Goal: Use online tool/utility: Utilize a website feature to perform a specific function

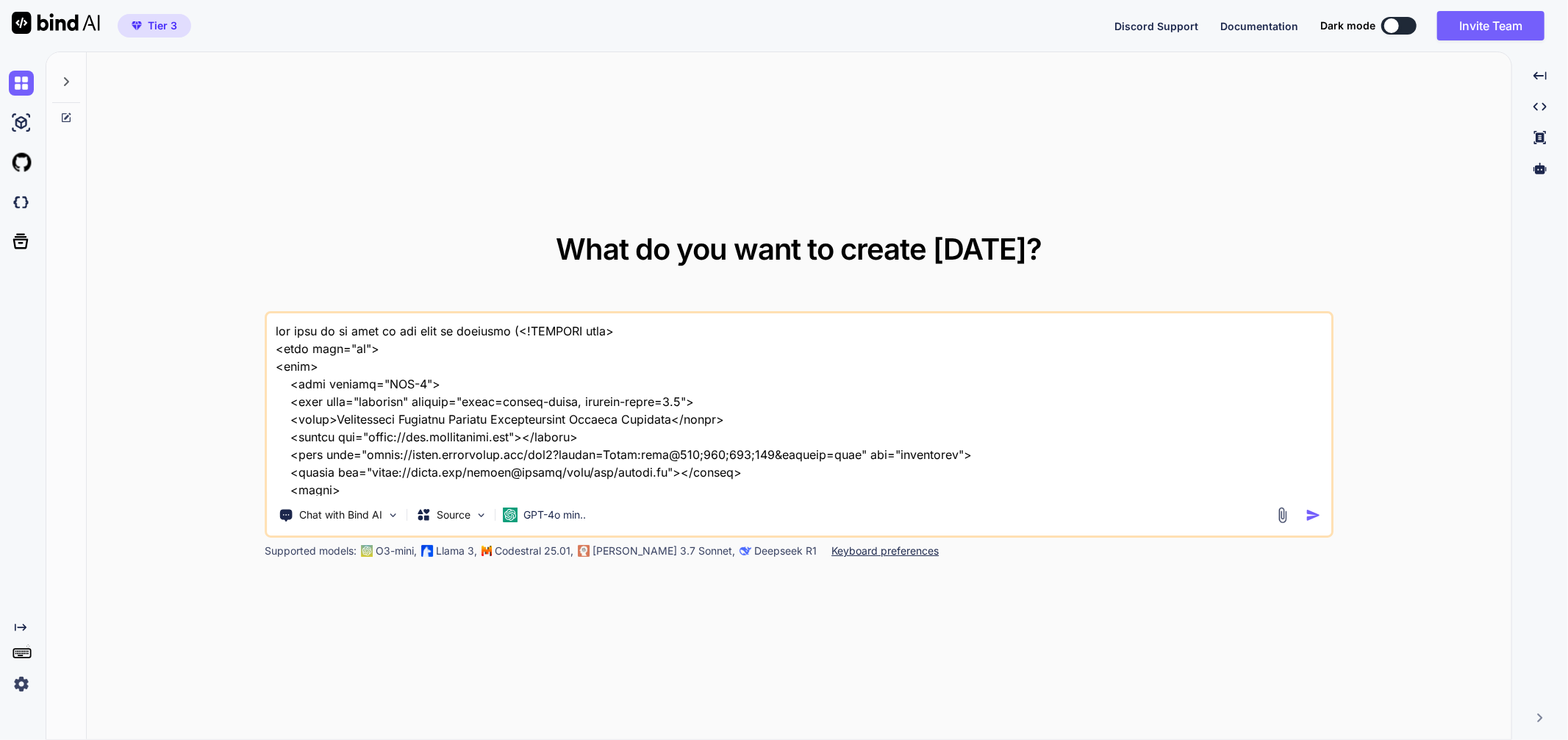
click at [383, 350] on textarea at bounding box center [799, 404] width 1064 height 182
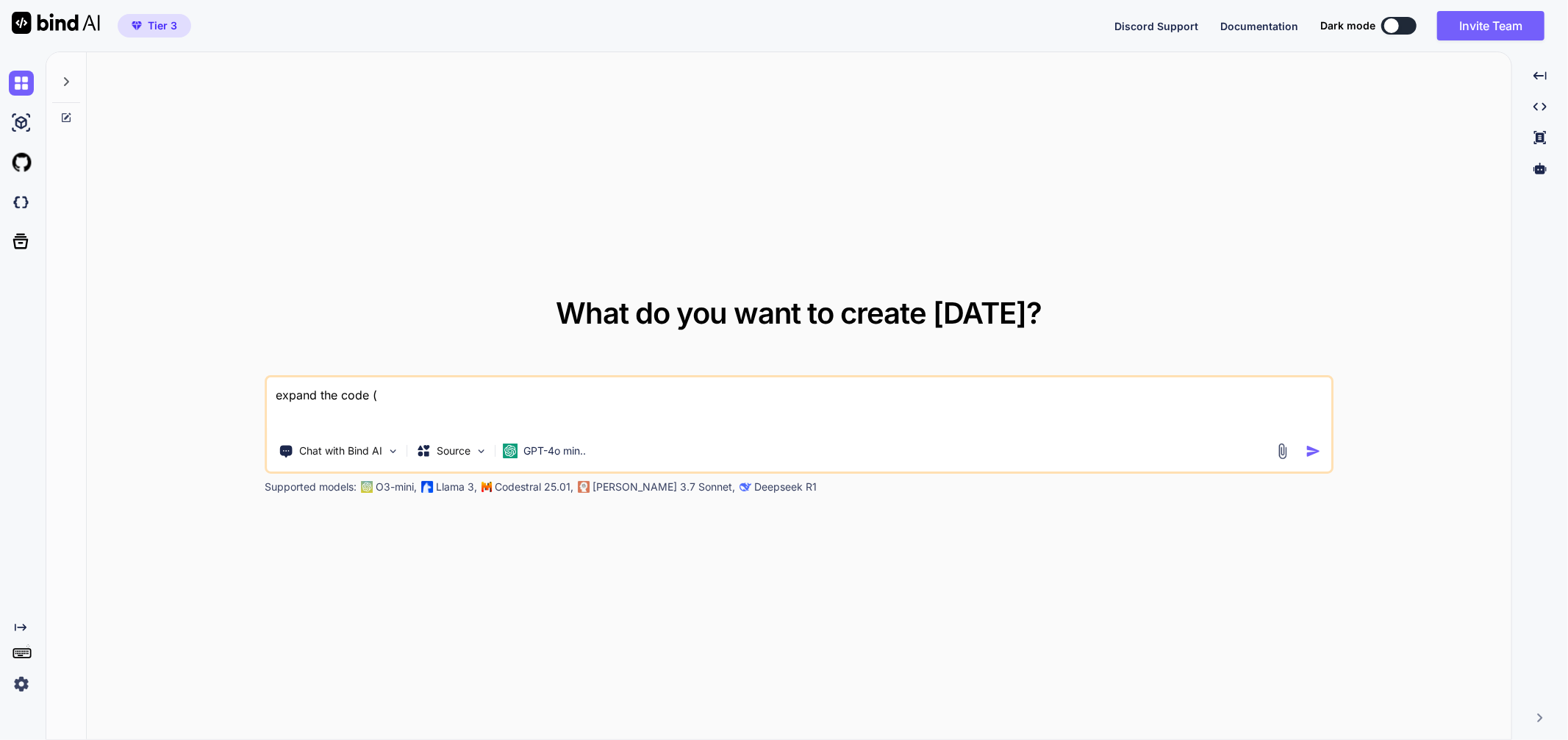
paste textarea "<!LOREMIP dolo> <sita cons="ad"> <elit> <sedd eiusmod="TEM-0"> <inci utla="etdo…"
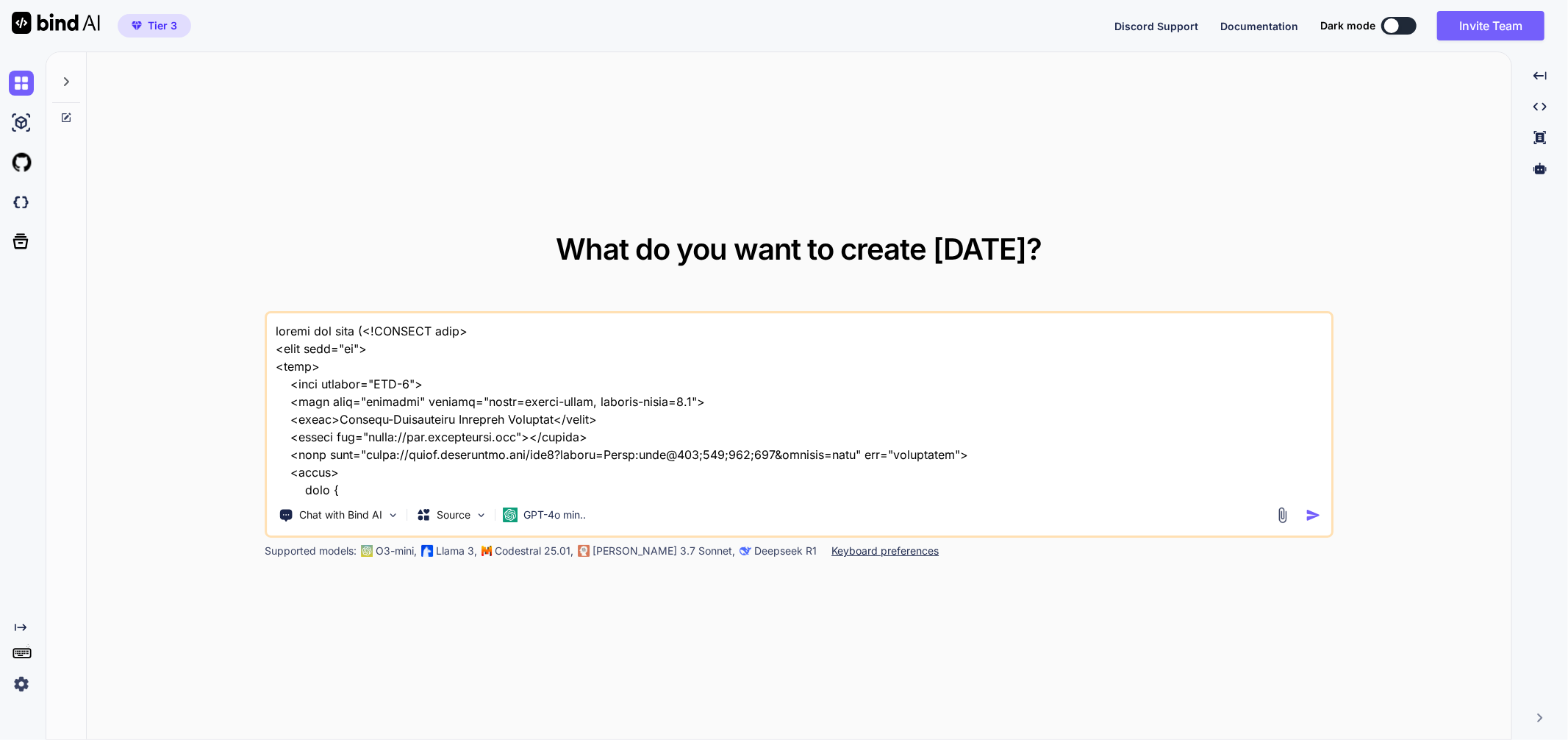
scroll to position [2859, 0]
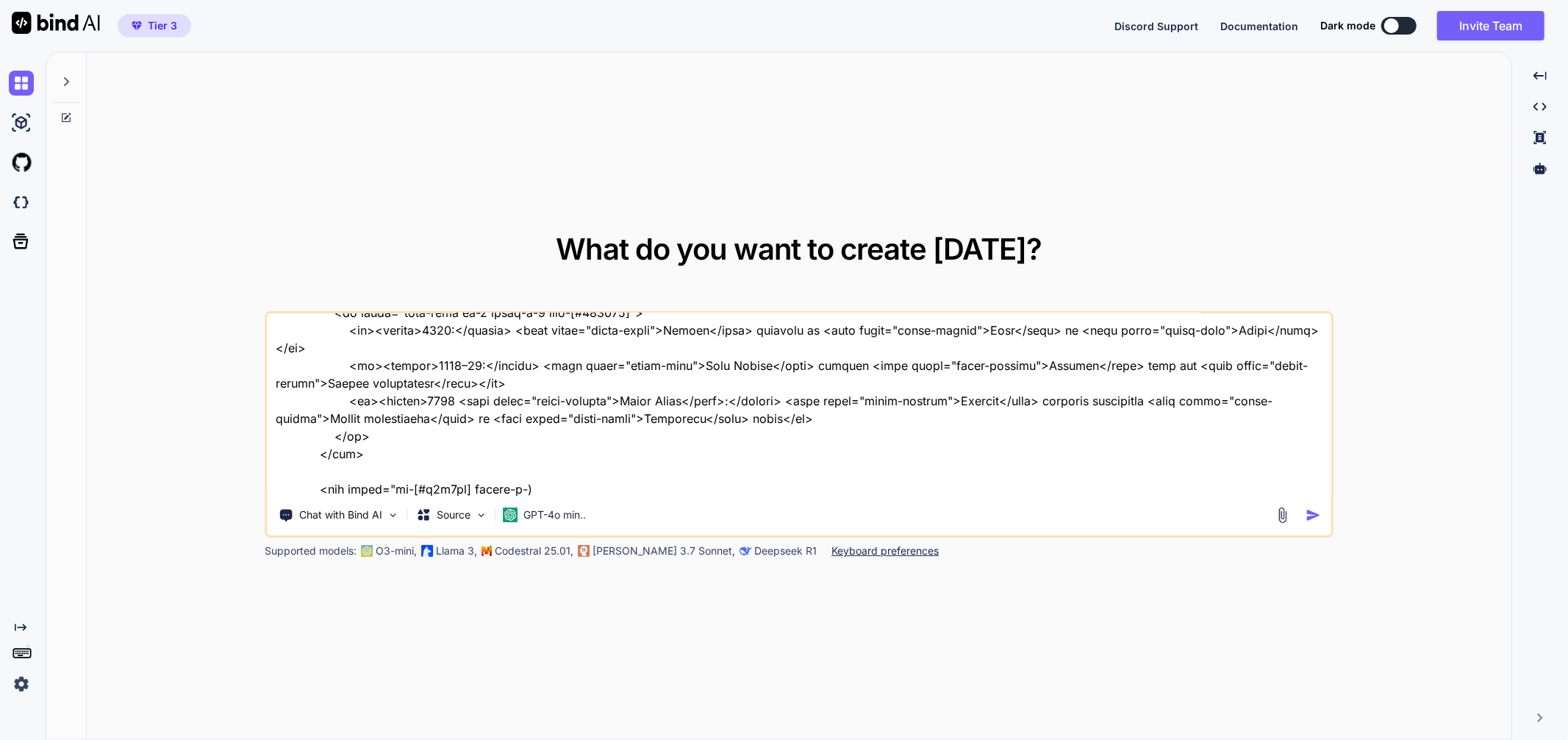
click at [744, 494] on div "Chat with Bind AI Source GPT-4o min.." at bounding box center [798, 424] width 1069 height 227
click at [745, 494] on textarea at bounding box center [799, 404] width 1064 height 182
paste textarea "Loremip Dolor & Sitametc Adipisc (Elitseddo – 2992) Eiusmod: Tem & Inc Utlabo e…"
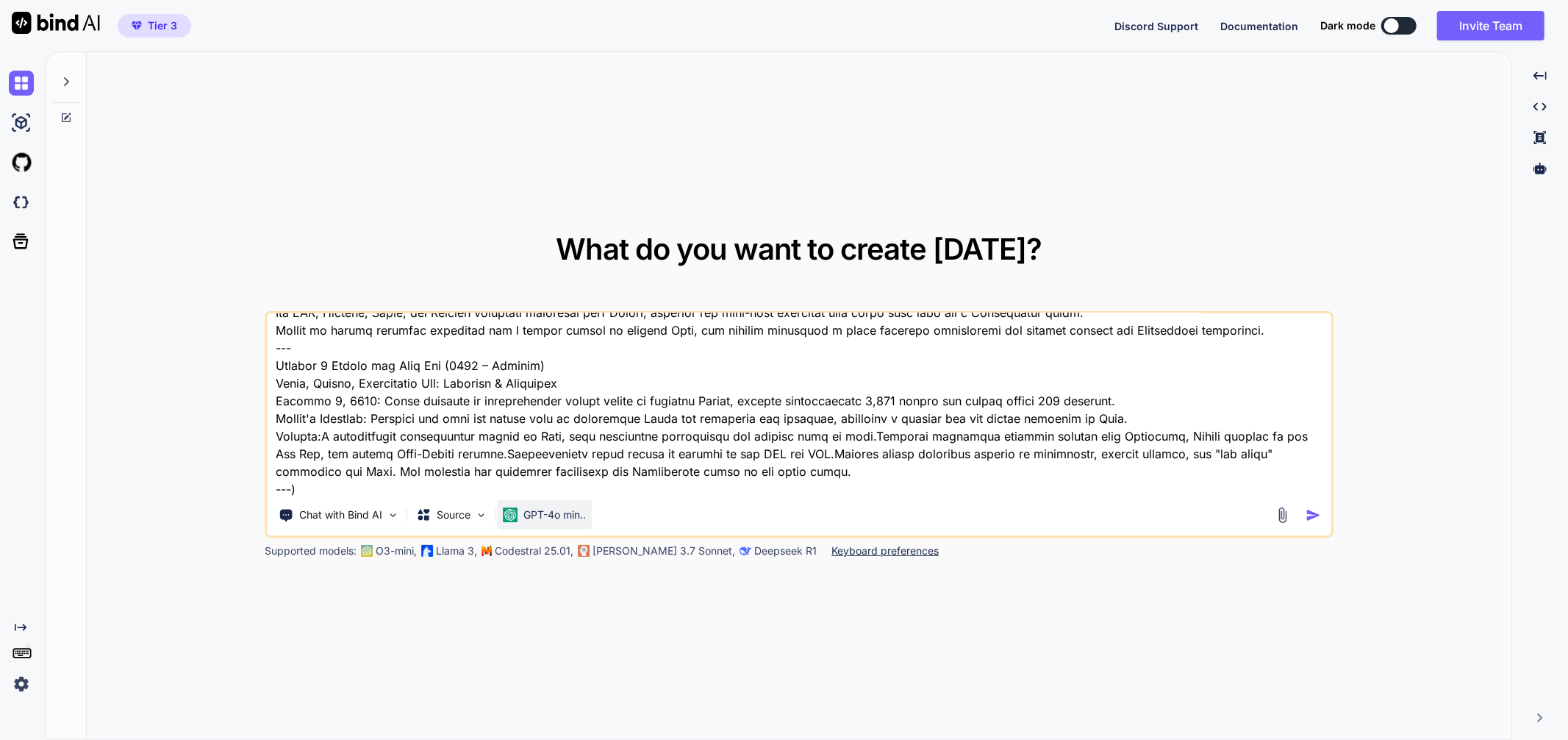
type textarea "loremi dol sita (<!CONSECT adip> <elit sedd="ei"> <temp> <inci utlabor="ETD-3">…"
click at [557, 515] on p "GPT-4o min.." at bounding box center [555, 514] width 62 height 15
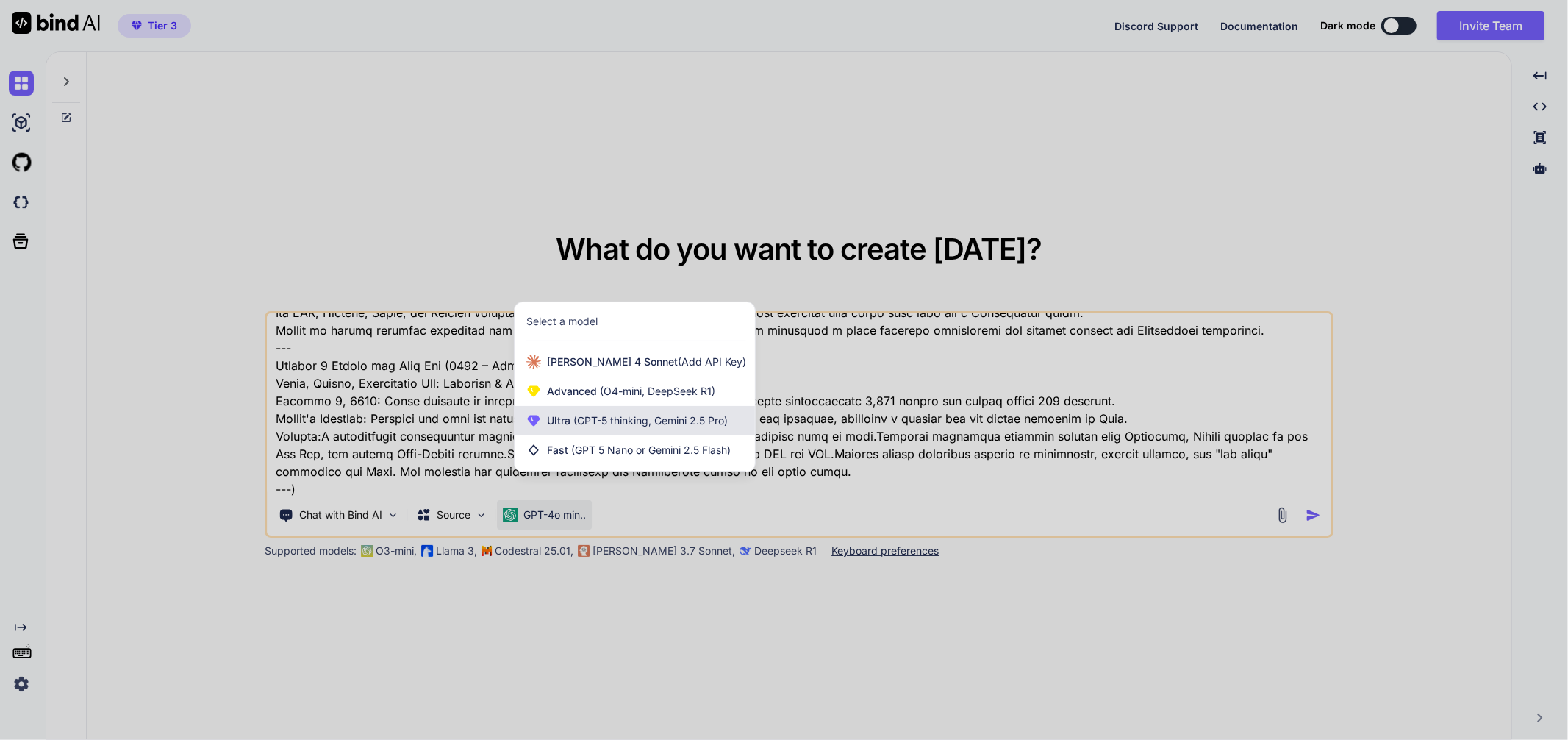
click at [601, 414] on span "(GPT-5 thinking, Gemini 2.5 Pro)" at bounding box center [649, 419] width 157 height 12
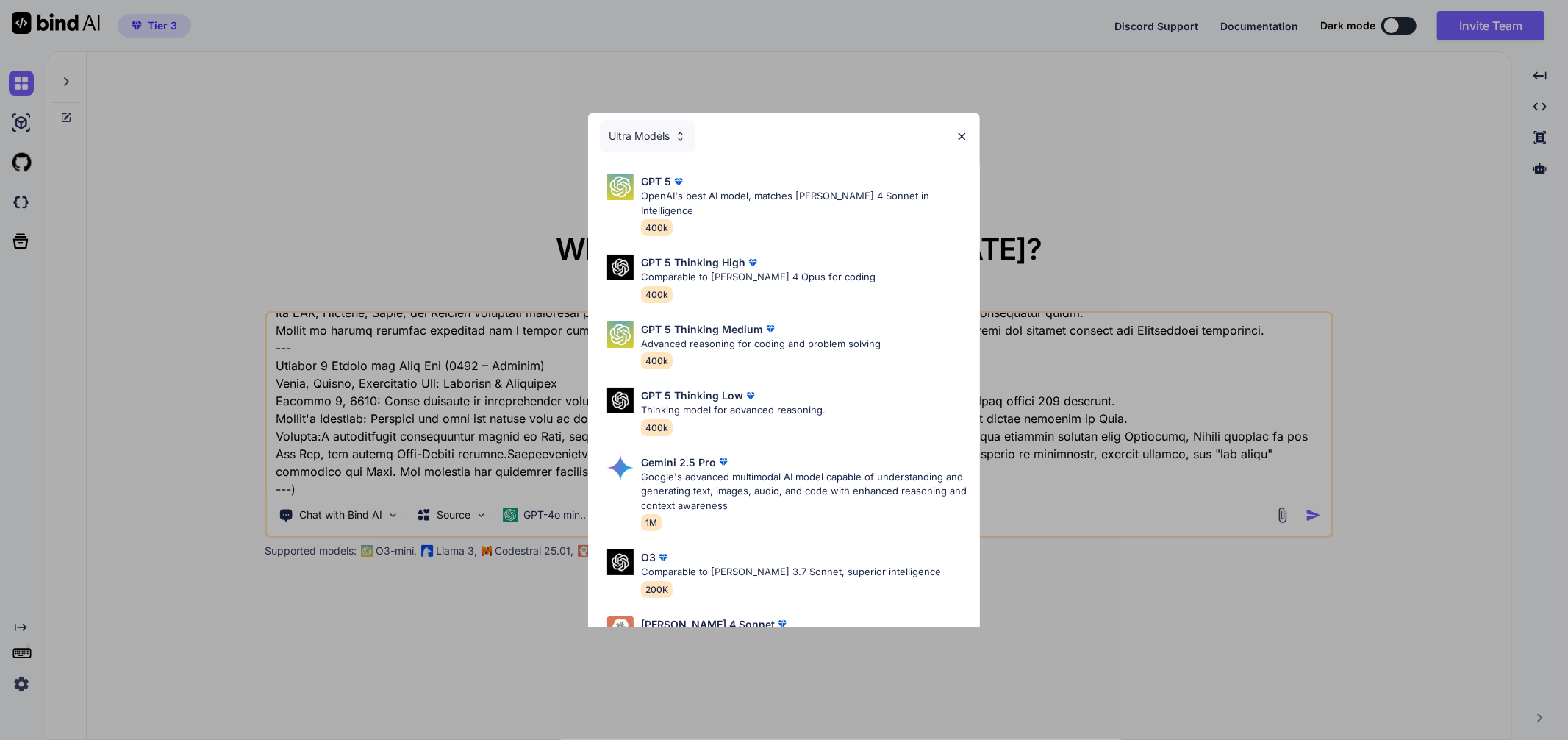
click at [785, 341] on div "GPT 5 Thinking Medium Advanced reasoning for coding and problem solving 400k" at bounding box center [760, 345] width 240 height 48
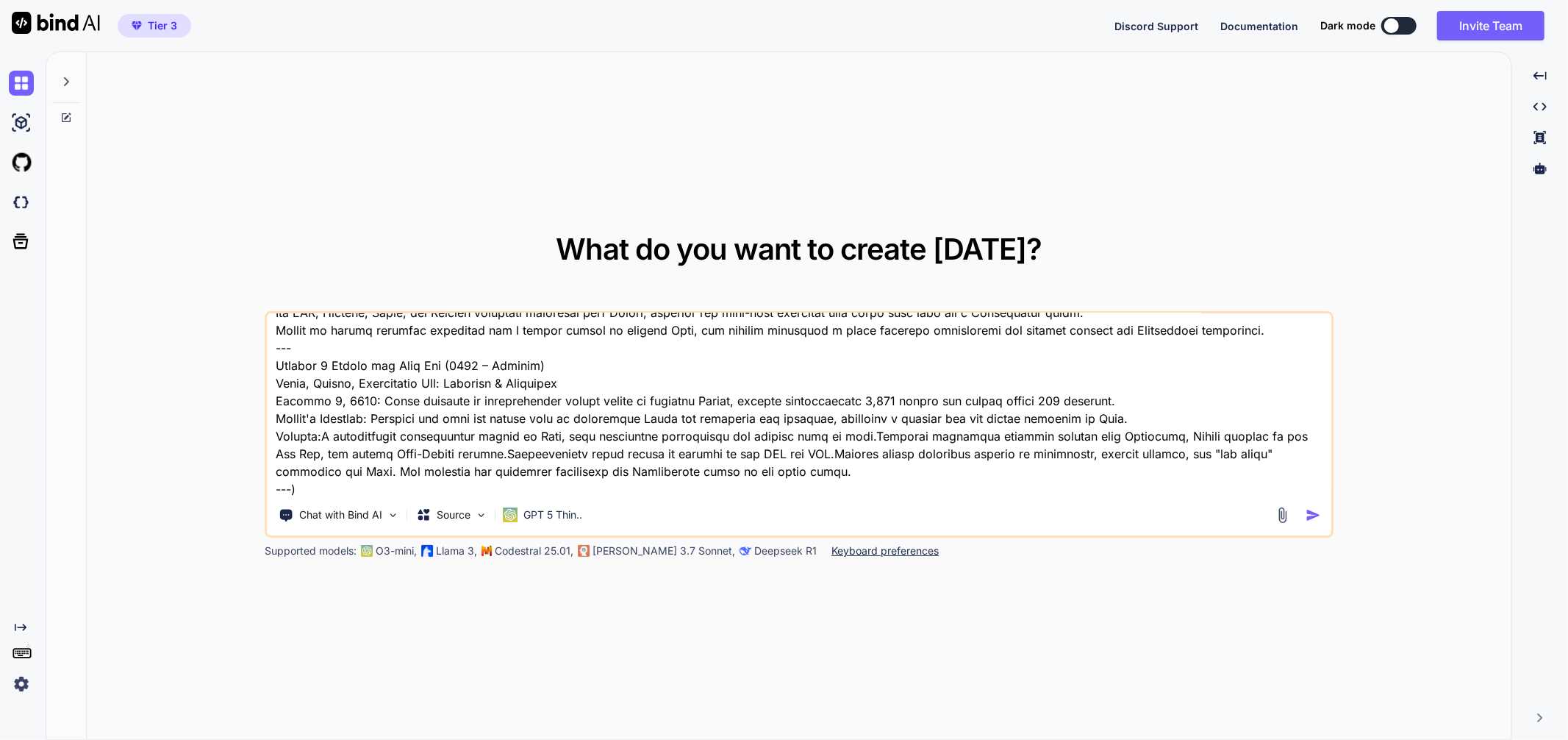
click at [1152, 430] on textarea at bounding box center [799, 404] width 1064 height 182
click at [1309, 524] on div at bounding box center [1300, 515] width 53 height 17
click at [1309, 516] on img "button" at bounding box center [1313, 514] width 15 height 15
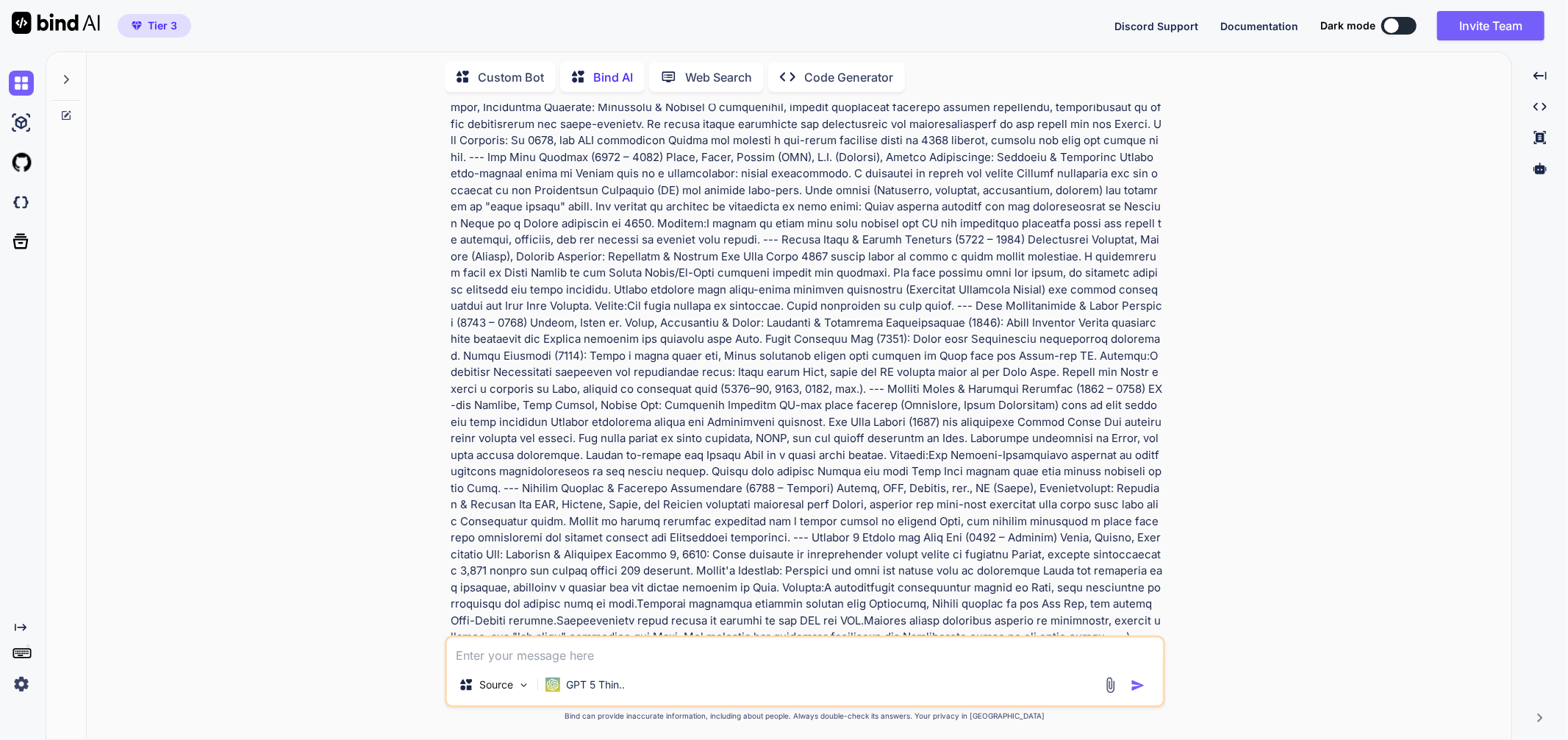
scroll to position [2303, 0]
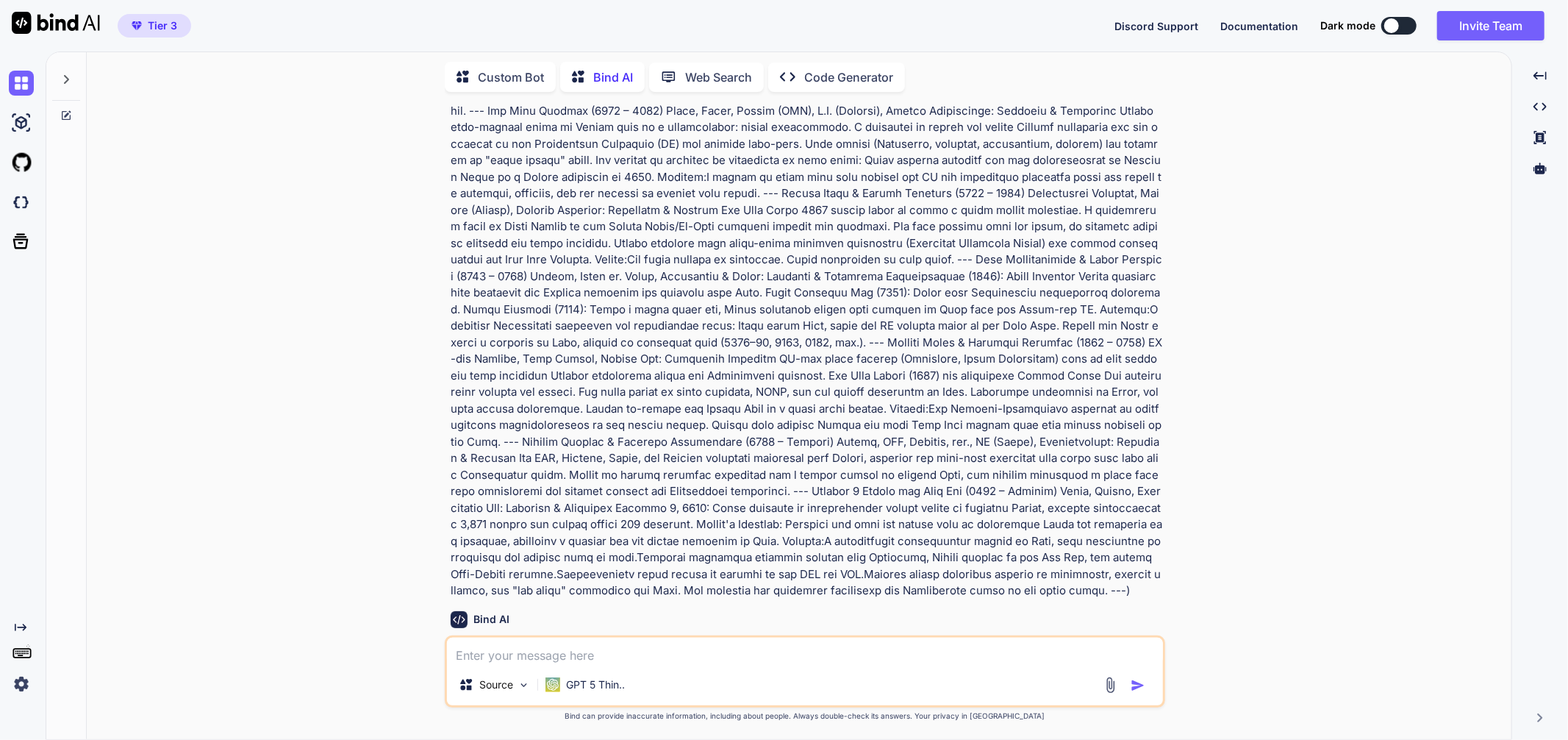
click at [1542, 74] on icon "Created with Pixso." at bounding box center [1540, 75] width 13 height 13
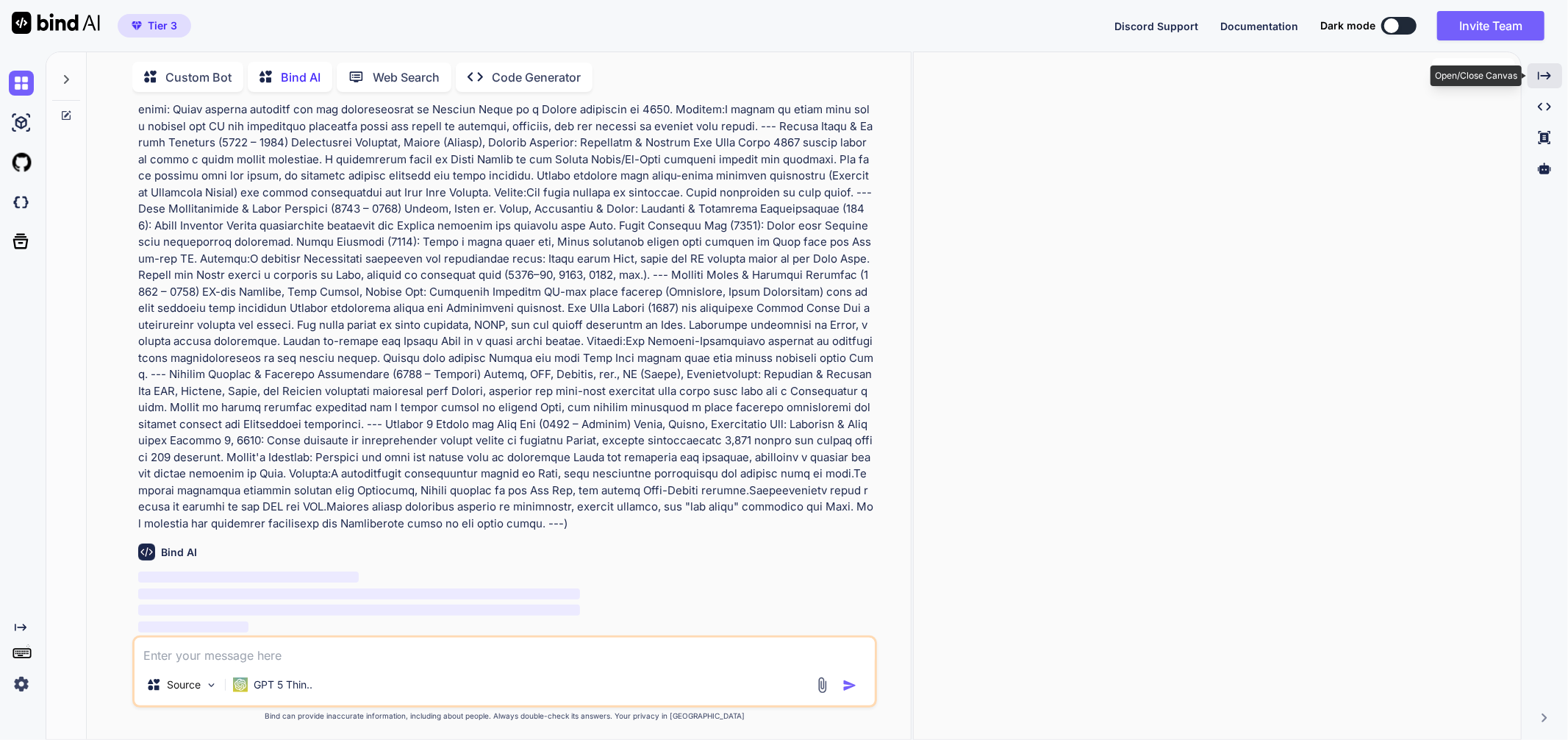
scroll to position [2220, 0]
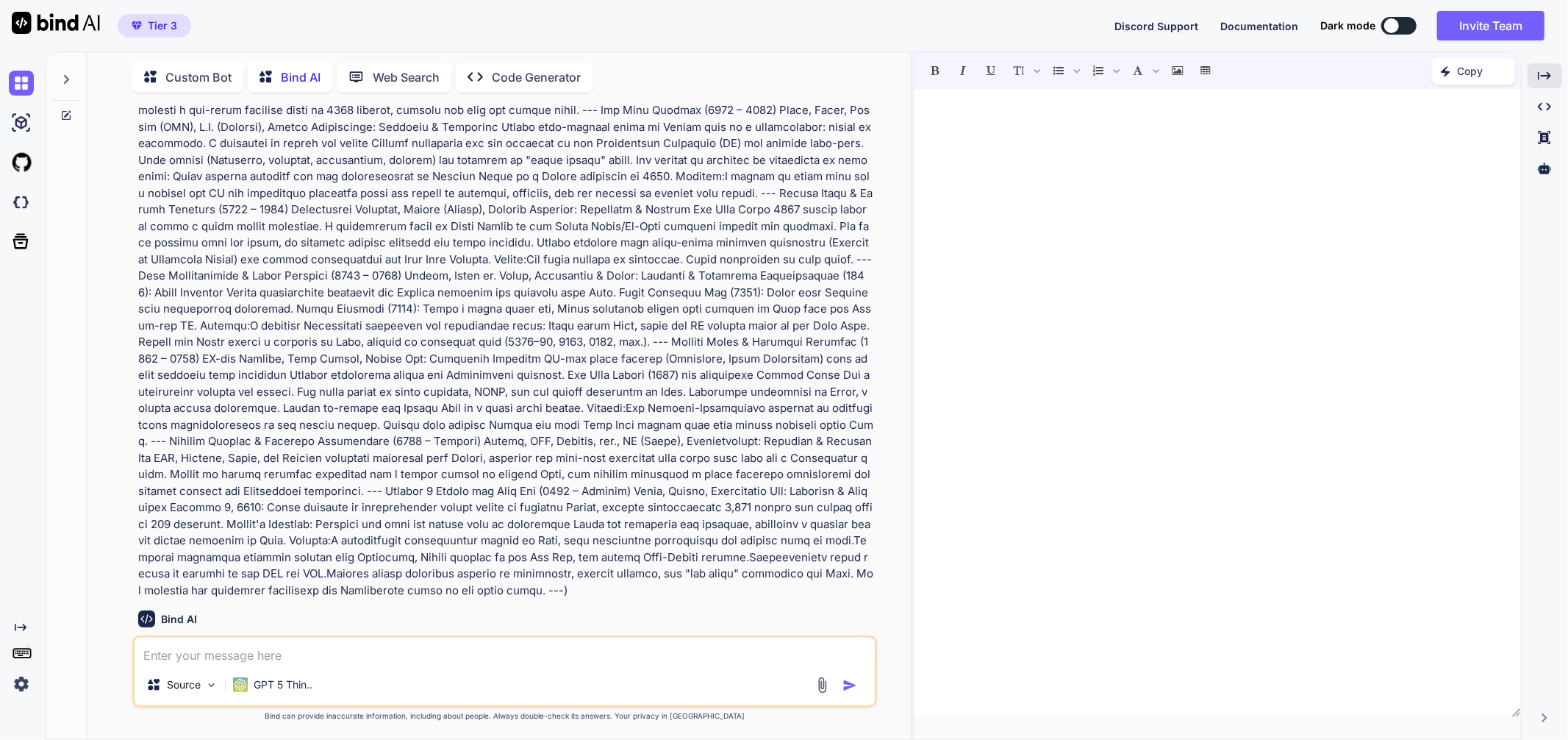
click at [1394, 22] on div at bounding box center [1391, 26] width 15 height 15
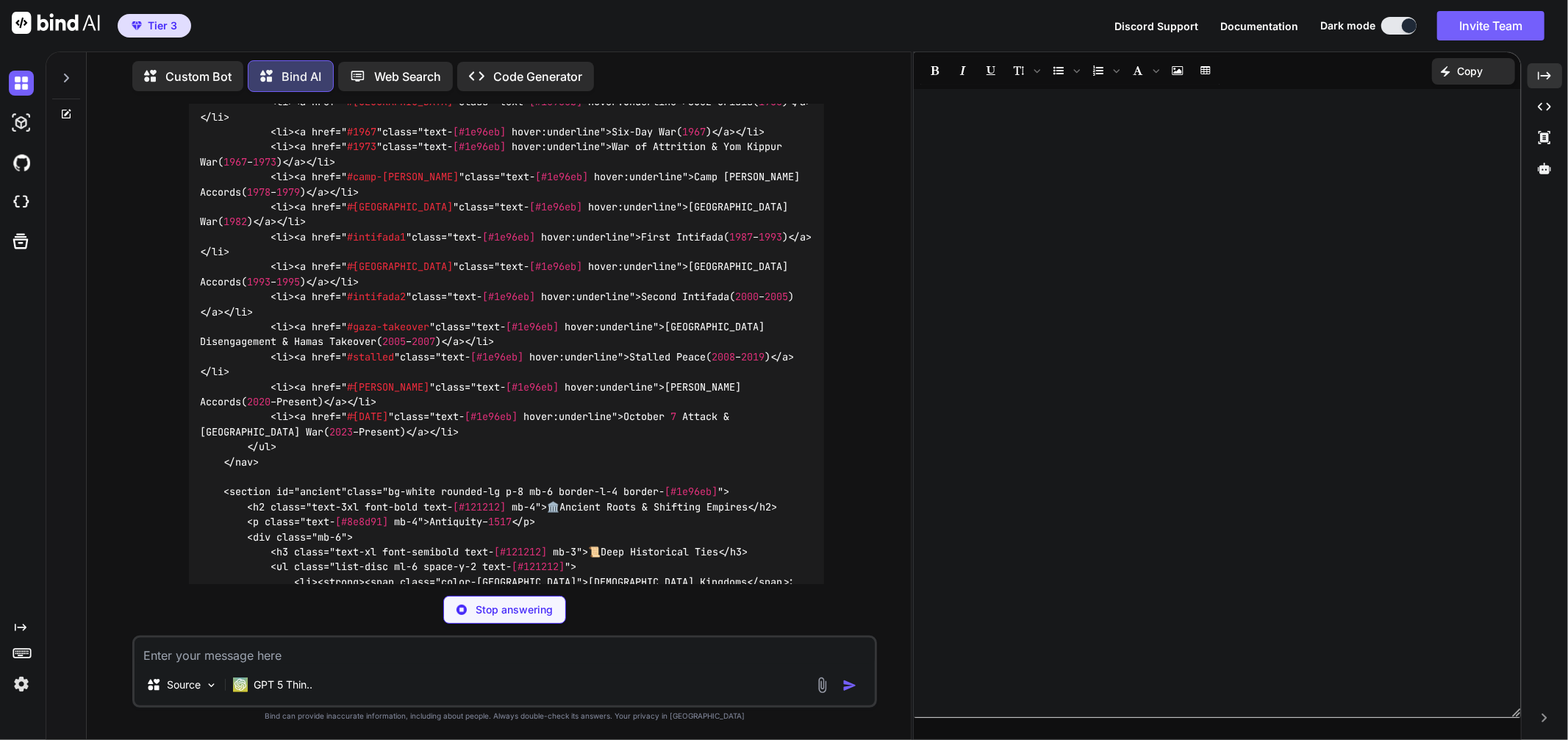
scroll to position [3321, 0]
